Goal: Information Seeking & Learning: Find specific fact

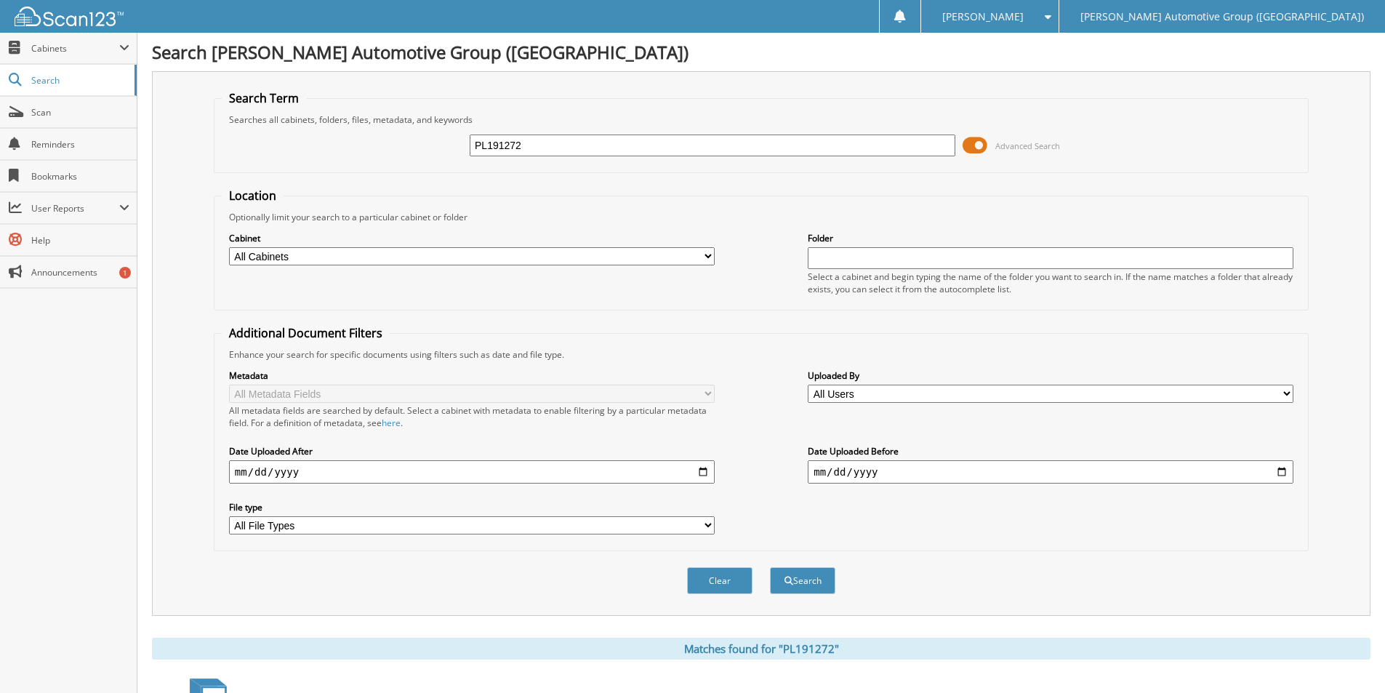
click at [555, 150] on input "PL191272" at bounding box center [713, 145] width 486 height 22
click at [554, 150] on input "PL191272" at bounding box center [713, 145] width 486 height 22
type input "SWG13800"
click at [770, 567] on button "Search" at bounding box center [802, 580] width 65 height 27
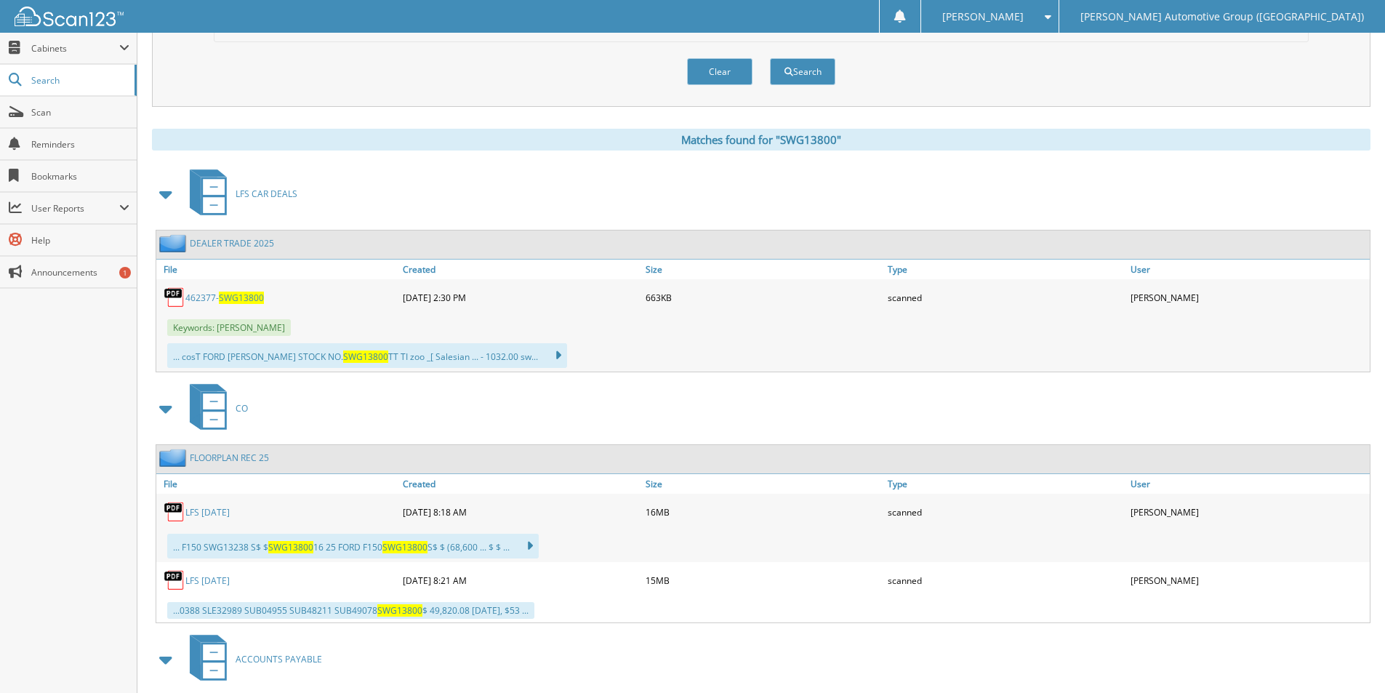
click at [238, 291] on link "462377- SWG13800" at bounding box center [224, 297] width 79 height 12
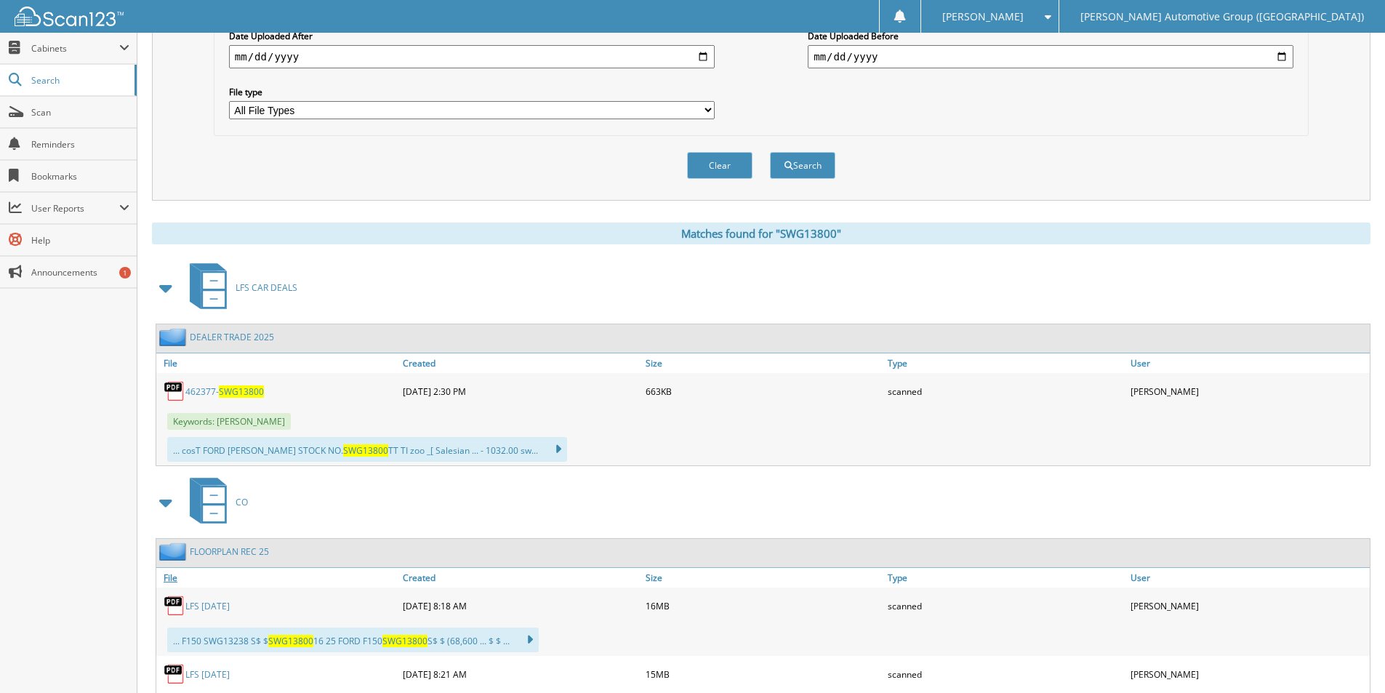
scroll to position [582, 0]
